Goal: Find specific page/section: Find specific page/section

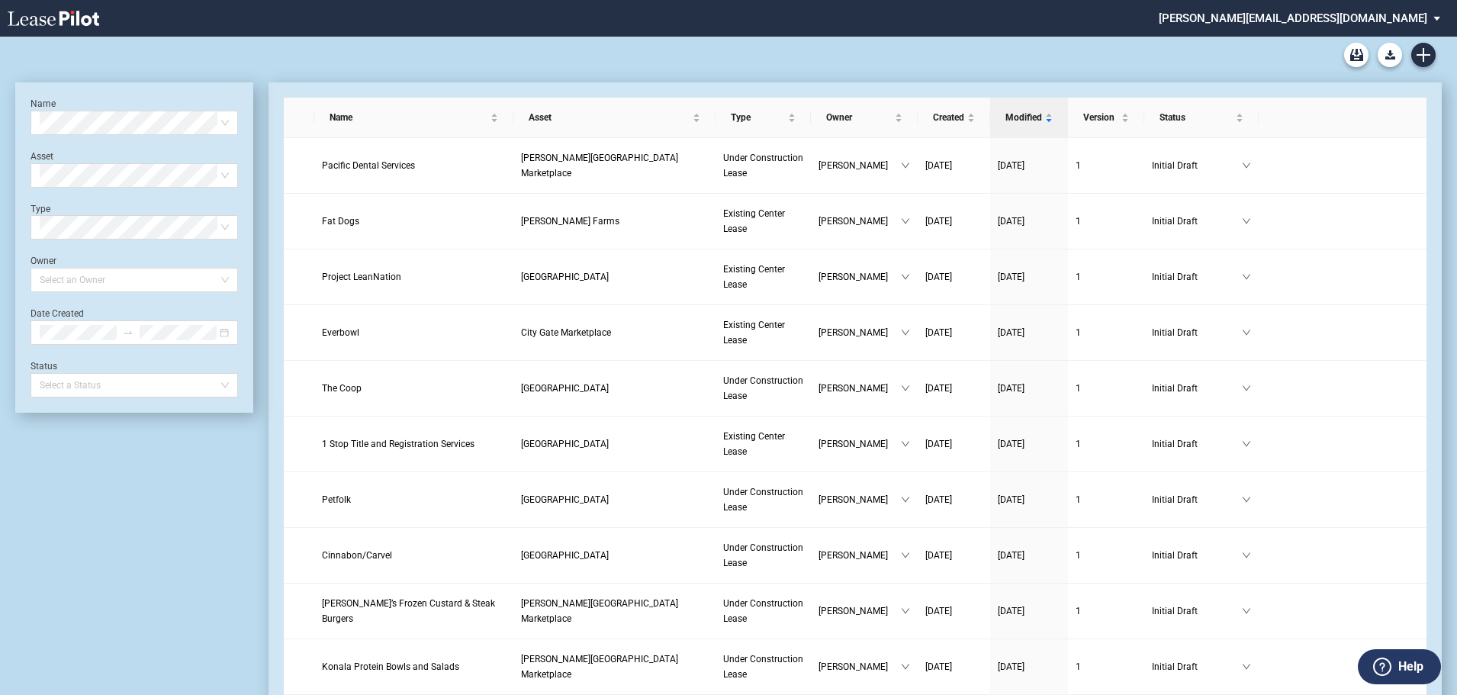
click at [1416, 18] on md-select "stucker@barclaygroup.com Change Password 2-Factor Authentication Form Managemen…" at bounding box center [1305, 17] width 296 height 34
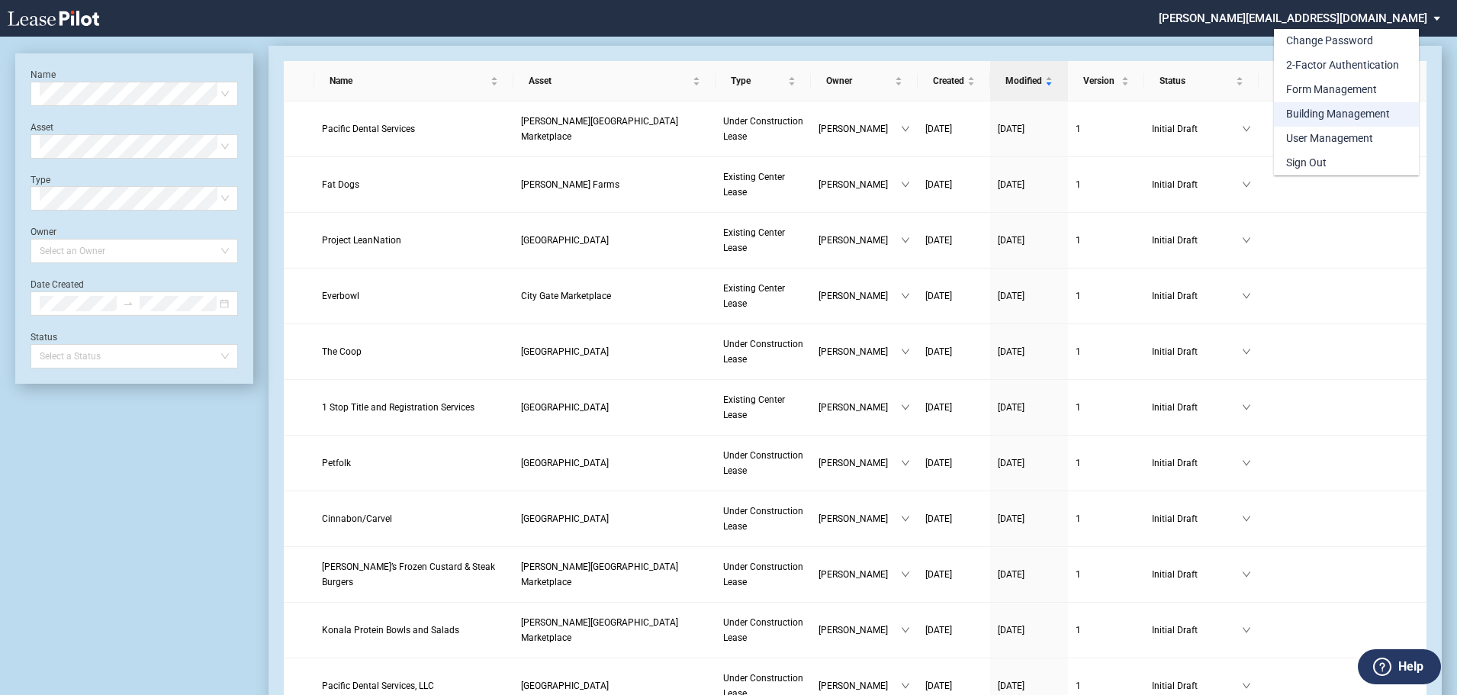
click at [1369, 114] on div "Building Management" at bounding box center [1338, 114] width 104 height 15
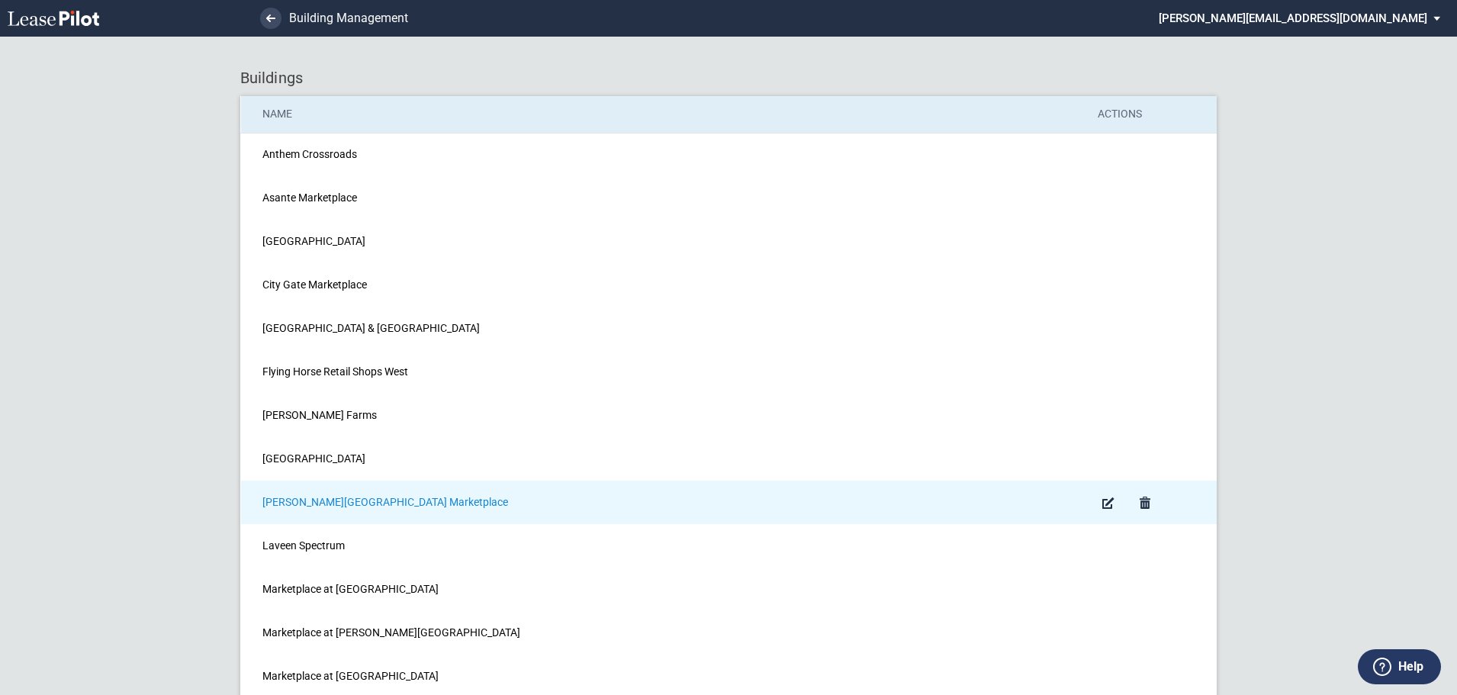
click at [287, 503] on span "[PERSON_NAME][GEOGRAPHIC_DATA] Marketplace" at bounding box center [385, 502] width 246 height 12
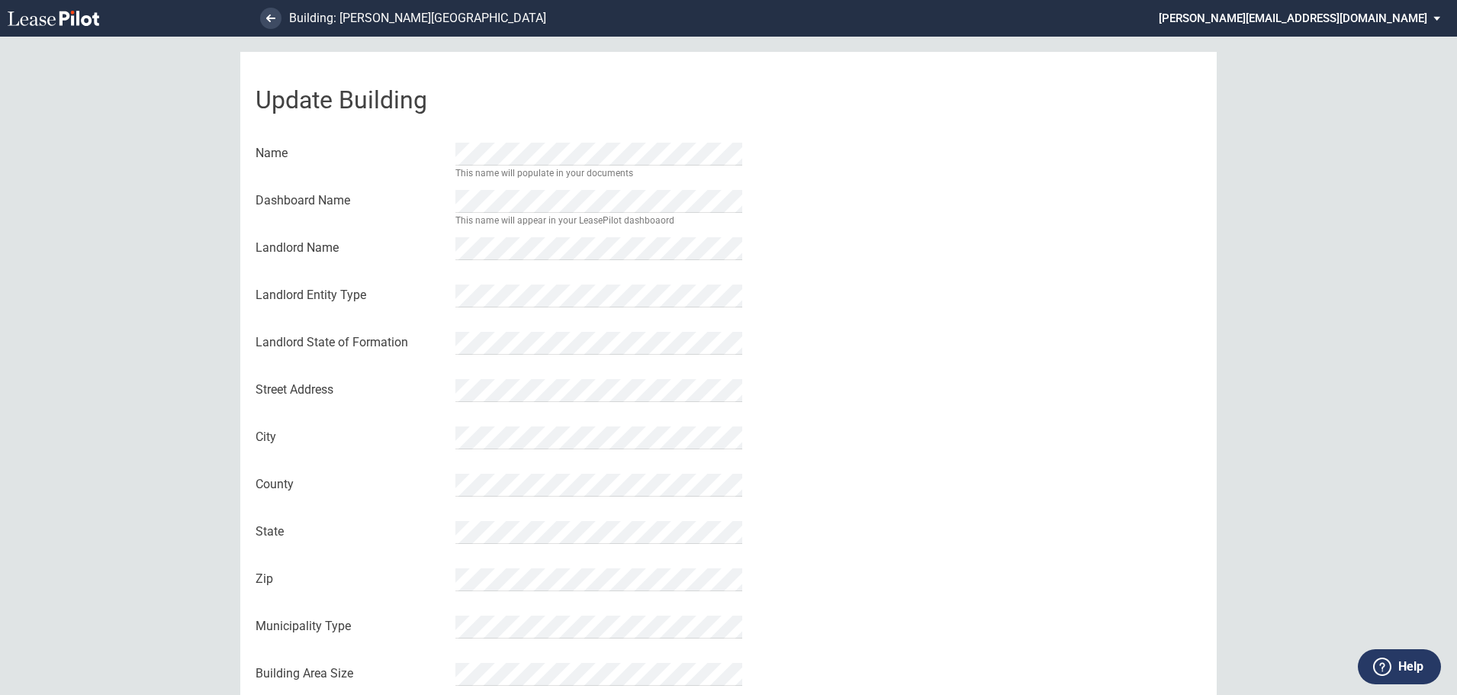
click at [895, 508] on div "Update Building Name This name will populate in your documents Dashboard Name T…" at bounding box center [728, 431] width 977 height 759
click at [274, 17] on icon at bounding box center [270, 18] width 9 height 8
